Goal: Register for event/course

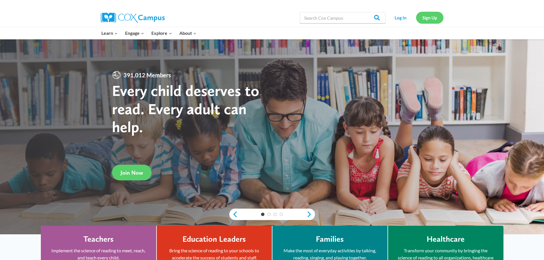
click at [430, 18] on link "Sign Up" at bounding box center [429, 18] width 27 height 12
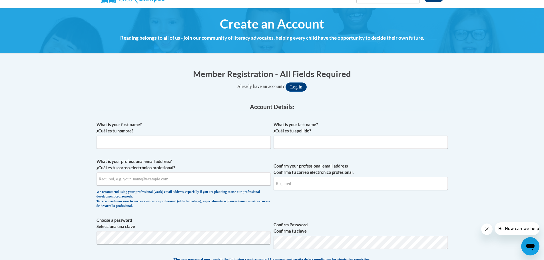
scroll to position [57, 0]
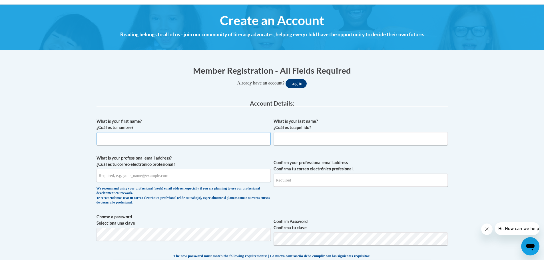
click at [132, 145] on input "What is your first name? ¿Cuál es tu nombre?" at bounding box center [184, 138] width 174 height 13
type input "Brett"
type input "Reed"
type input "ba_reed@comcast.net"
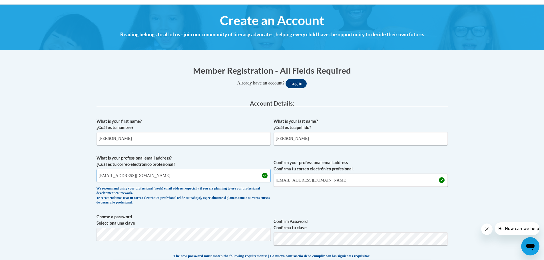
drag, startPoint x: 142, startPoint y: 176, endPoint x: 91, endPoint y: 175, distance: 50.6
type input "Breed@pottsville.k12.pa.us"
click at [326, 180] on input "ba_reed@comcast.net" at bounding box center [361, 180] width 174 height 13
drag, startPoint x: 328, startPoint y: 178, endPoint x: 274, endPoint y: 181, distance: 54.4
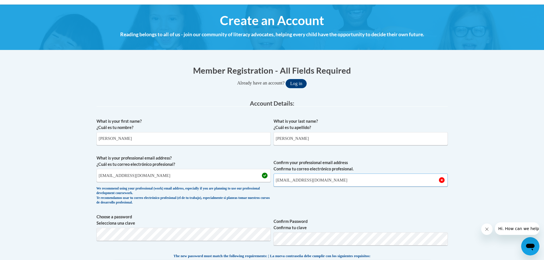
click at [274, 181] on input "ba_reed@comcast.net" at bounding box center [361, 180] width 174 height 13
click at [277, 182] on input "Breed@pottsville.k12.pa.us" at bounding box center [361, 180] width 174 height 13
type input "breed@pottsville.k12.pa.us"
click at [101, 176] on input "Breed@pottsville.k12.pa.us" at bounding box center [184, 175] width 174 height 13
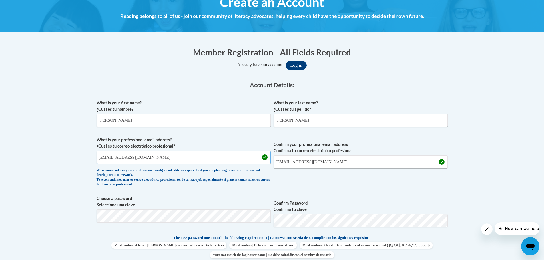
scroll to position [86, 0]
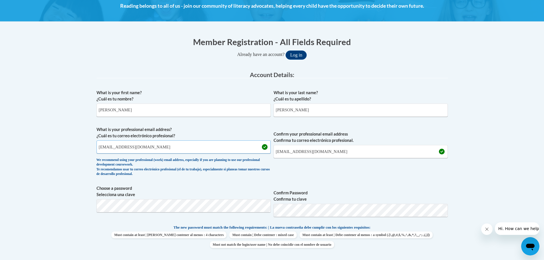
type input "breed@pottsville.k12.pa.us"
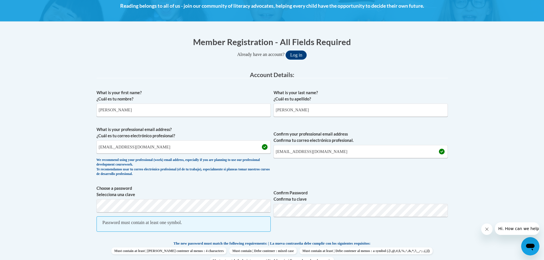
click at [297, 203] on span "Confirm Password Confirma tu clave" at bounding box center [361, 211] width 174 height 53
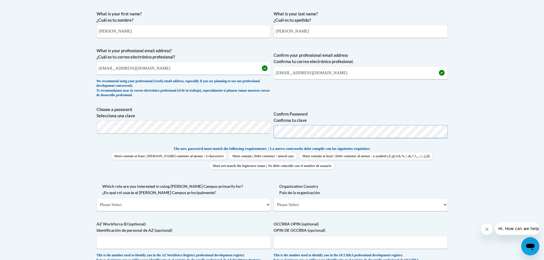
scroll to position [171, 0]
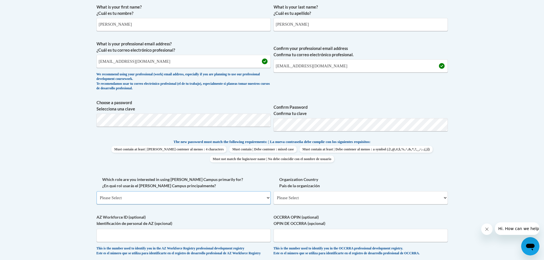
click at [235, 196] on select "Please Select College/University | Colegio/Universidad Community/Nonprofit Part…" at bounding box center [184, 197] width 174 height 13
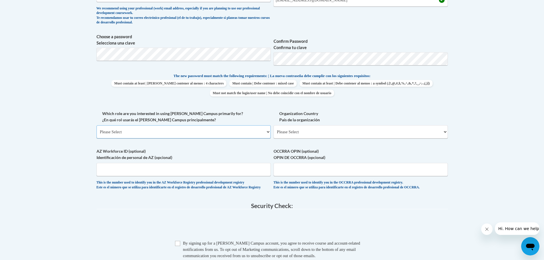
scroll to position [257, 0]
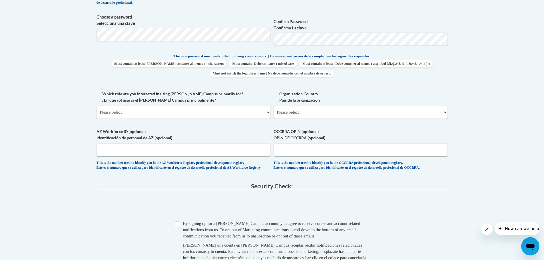
drag, startPoint x: 146, startPoint y: 98, endPoint x: 137, endPoint y: 109, distance: 14.0
click at [145, 99] on label "Which role are you interested in using Cox Campus primarily for? ¿En qué rol us…" at bounding box center [184, 97] width 174 height 13
click at [137, 109] on select "Please Select College/University | Colegio/Universidad Community/Nonprofit Part…" at bounding box center [184, 112] width 174 height 13
select select "fbf2d438-af2f-41f8-98f1-81c410e29de3"
click at [97, 106] on select "Please Select College/University | Colegio/Universidad Community/Nonprofit Part…" at bounding box center [184, 112] width 174 height 13
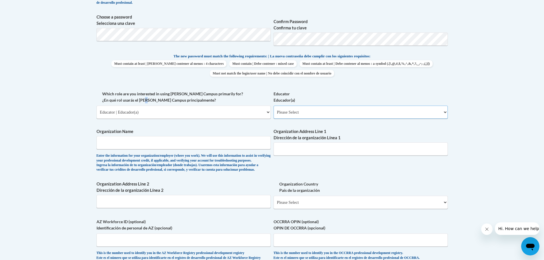
click at [295, 109] on select "Please Select Early Learning/Daycare Teacher/Family Home Care Provider | Maestr…" at bounding box center [361, 112] width 174 height 13
select select "8e40623d-54d0-45cd-9f92-5df65cd3f8cf"
click at [274, 106] on select "Please Select Early Learning/Daycare Teacher/Family Home Care Provider | Maestr…" at bounding box center [361, 112] width 174 height 13
click at [126, 145] on input "Organization Name" at bounding box center [184, 142] width 174 height 13
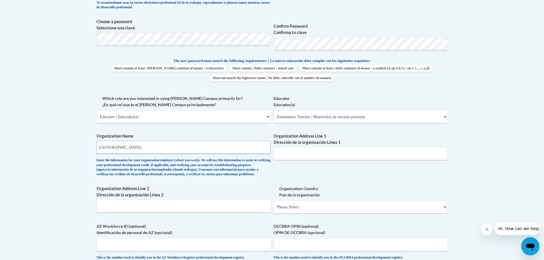
scroll to position [286, 0]
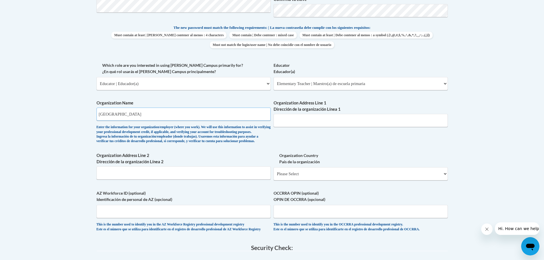
type input "Pottsville School District"
click at [309, 118] on input "Organization Address Line 1 Dirección de la organización Línea 1" at bounding box center [361, 120] width 174 height 13
type input "1"
click at [286, 123] on input "JohnS Clark Elementary" at bounding box center [361, 120] width 174 height 13
click at [284, 123] on input "JohnS Clark Elementary" at bounding box center [361, 120] width 174 height 13
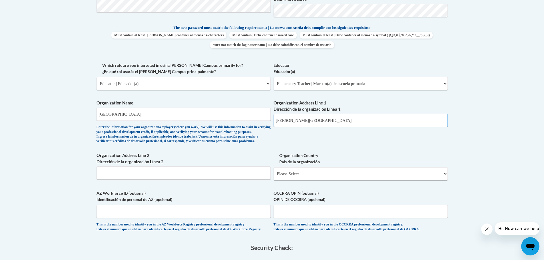
click at [335, 120] on input "John S Clark Elementary" at bounding box center [361, 120] width 174 height 13
type input "John S Clark Elementary"
click at [301, 181] on select "Please Select United States | Estados Unidos Outside of the United States | Fue…" at bounding box center [361, 173] width 174 height 13
select select "ad49bcad-a171-4b2e-b99c-48b446064914"
click at [274, 177] on select "Please Select United States | Estados Unidos Outside of the United States | Fue…" at bounding box center [361, 173] width 174 height 13
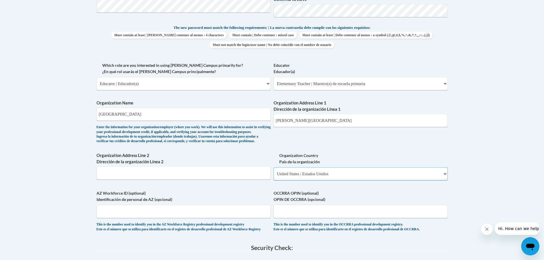
select select
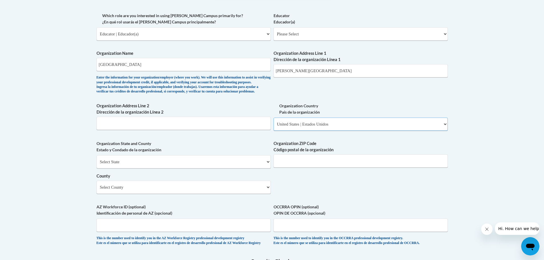
scroll to position [343, 0]
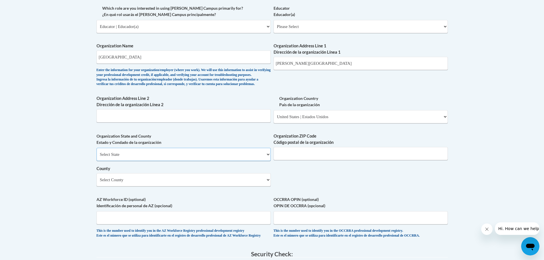
click at [109, 161] on select "Select State Alabama Alaska Arizona Arkansas California Colorado Connecticut De…" at bounding box center [184, 154] width 174 height 13
select select "Pennsylvania"
click at [97, 157] on select "Select State Alabama Alaska Arizona Arkansas California Colorado Connecticut De…" at bounding box center [184, 154] width 174 height 13
click at [297, 160] on input "Organization ZIP Code Código postal de la organización" at bounding box center [361, 153] width 174 height 13
click at [115, 123] on input "Organization Address Line 2 Dirección de la organización Línea 2" at bounding box center [184, 115] width 174 height 13
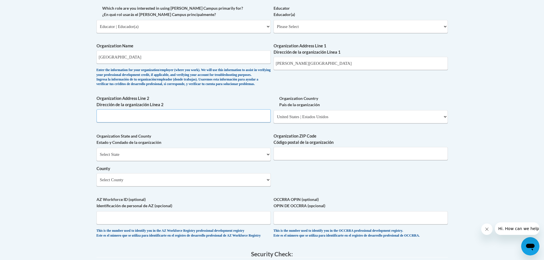
paste input "1501 West Laurel Boulevard"
type input "1501 West Laurel Boulevard Pottsville, PA"
click at [325, 160] on input "Organization ZIP Code Código postal de la organización" at bounding box center [361, 153] width 174 height 13
type input "17901"
click at [131, 187] on select "Select County Adams Allegheny Armstrong Beaver Bedford Berks Blair Bradford Buc…" at bounding box center [184, 179] width 174 height 13
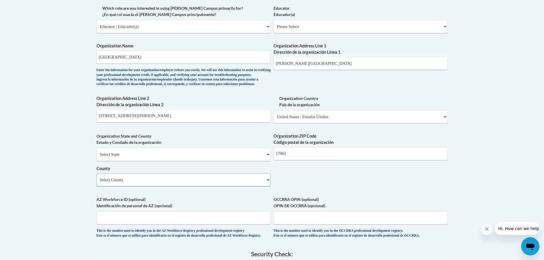
select select "Schuylkill"
click at [97, 183] on select "Select County Adams Allegheny Armstrong Beaver Bedford Berks Blair Bradford Buc…" at bounding box center [184, 179] width 174 height 13
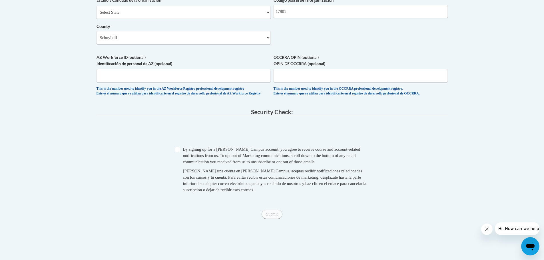
scroll to position [486, 0]
click at [177, 152] on input "Checkbox" at bounding box center [177, 149] width 5 height 5
checkbox input "true"
click at [276, 219] on input "Submit" at bounding box center [272, 213] width 21 height 9
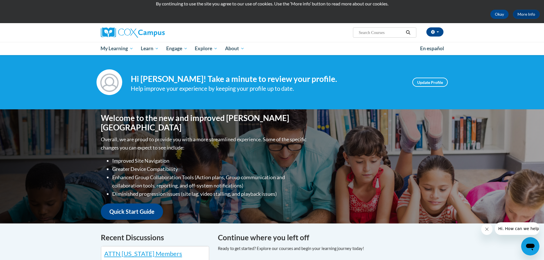
scroll to position [29, 0]
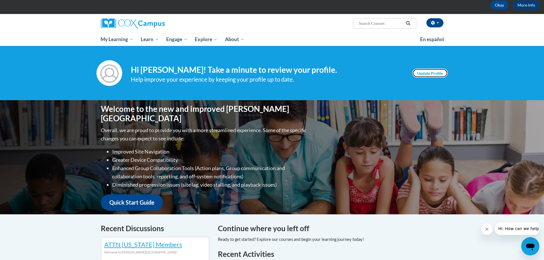
click at [430, 71] on link "Update Profile" at bounding box center [430, 73] width 35 height 9
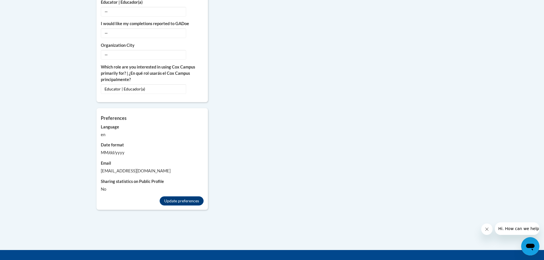
scroll to position [442, 0]
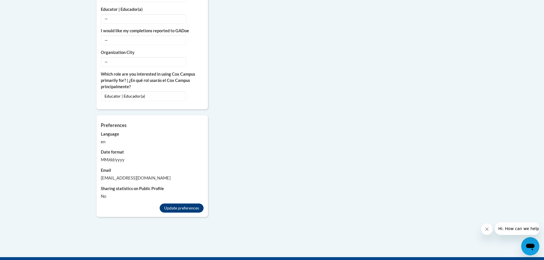
click at [112, 157] on div "MM/dd/yyyy" at bounding box center [152, 160] width 103 height 6
click at [120, 157] on div "MM/dd/yyyy" at bounding box center [152, 160] width 103 height 6
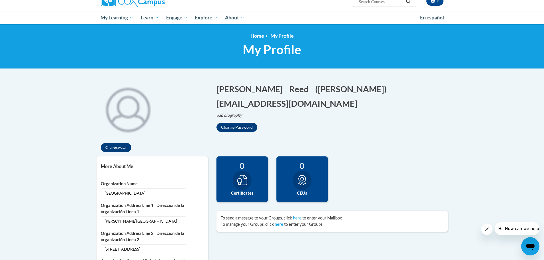
scroll to position [0, 0]
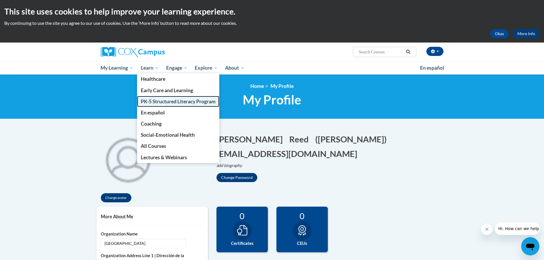
click at [167, 101] on span "PK-5 Structured Literacy Program" at bounding box center [178, 102] width 75 height 6
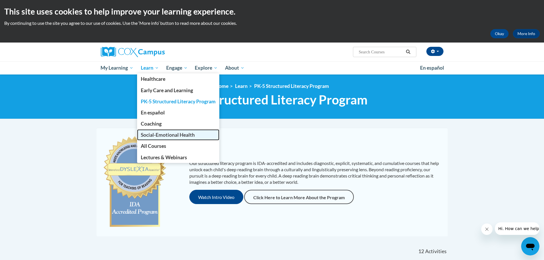
click at [161, 134] on span "Social-Emotional Health" at bounding box center [168, 135] width 54 height 6
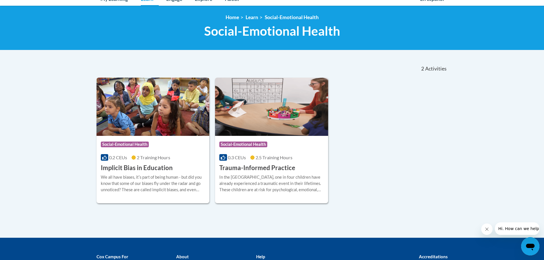
scroll to position [86, 0]
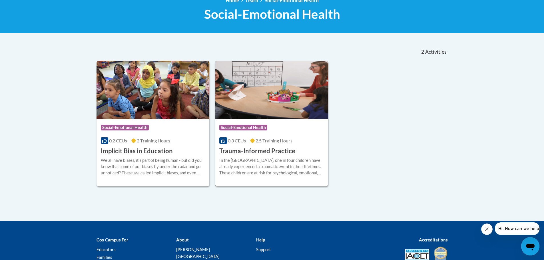
click at [266, 151] on h3 "Trauma-Informed Practice" at bounding box center [257, 151] width 76 height 9
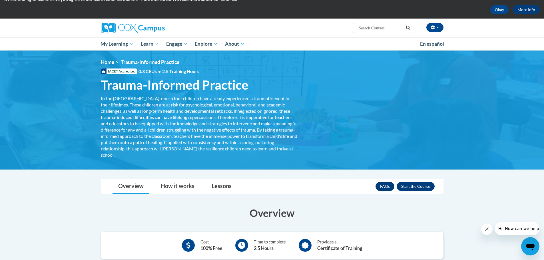
scroll to position [86, 0]
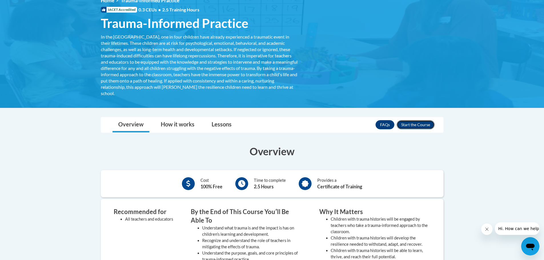
click at [409, 125] on button "Enroll" at bounding box center [416, 124] width 38 height 9
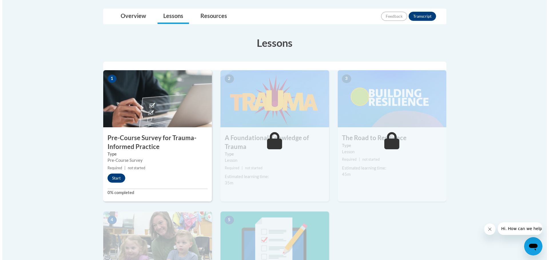
scroll to position [200, 0]
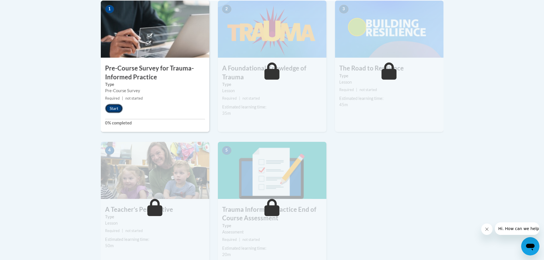
click at [115, 111] on button "Start" at bounding box center [114, 108] width 18 height 9
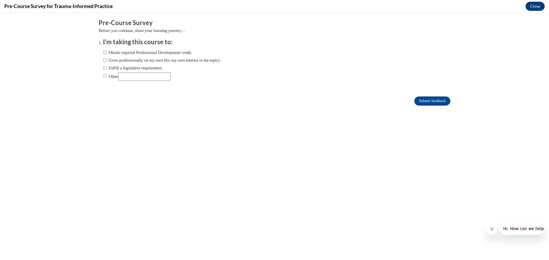
scroll to position [0, 0]
click at [103, 53] on input "Obtain required Professional Development credit." at bounding box center [105, 52] width 4 height 6
radio input "true"
click at [432, 101] on input "Submit feedback" at bounding box center [432, 101] width 36 height 9
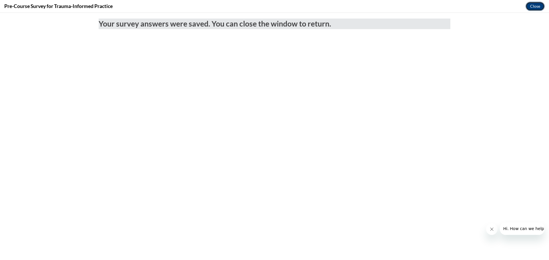
click at [526, 9] on button "Close" at bounding box center [534, 6] width 19 height 9
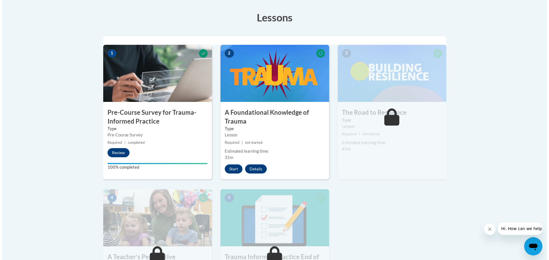
scroll to position [143, 0]
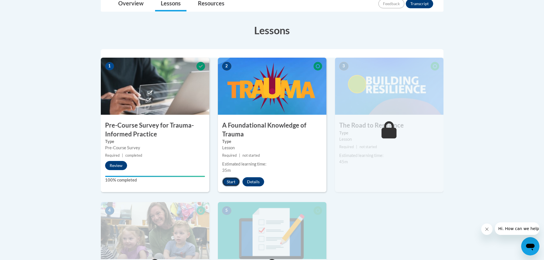
click at [229, 182] on button "Start" at bounding box center [231, 181] width 18 height 9
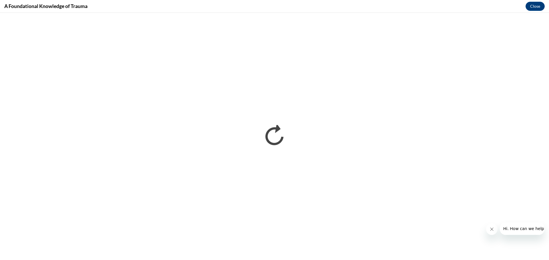
scroll to position [0, 0]
click at [491, 230] on icon "Close message from company" at bounding box center [491, 229] width 3 height 3
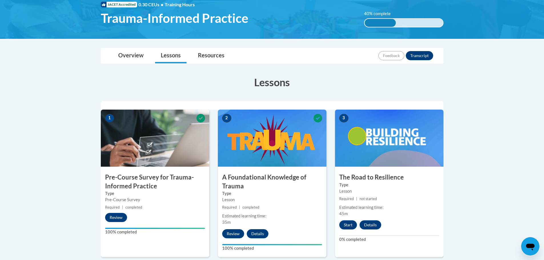
scroll to position [86, 0]
